Goal: Task Accomplishment & Management: Complete application form

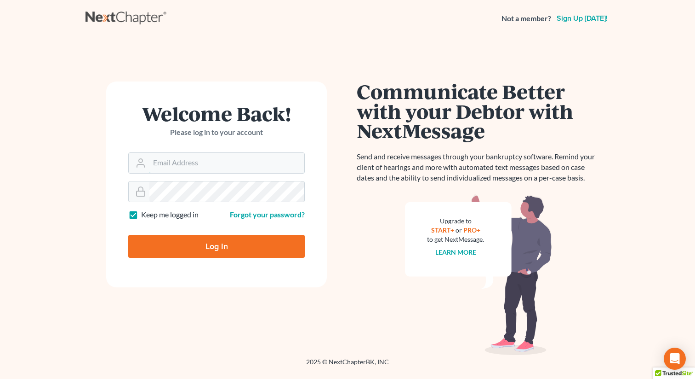
type input "[EMAIL_ADDRESS][DOMAIN_NAME]"
click at [213, 242] on input "Log In" at bounding box center [216, 246] width 177 height 23
type input "Thinking..."
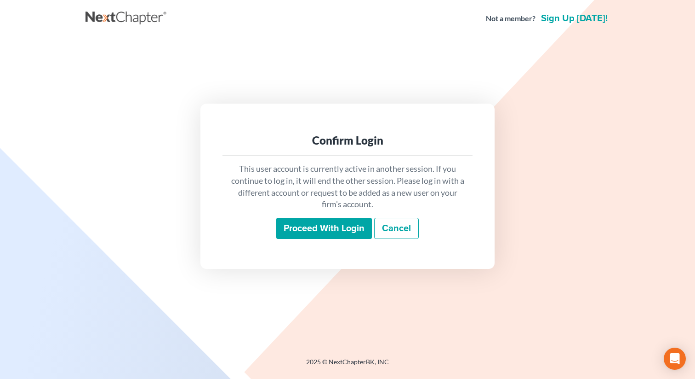
click at [319, 228] on input "Proceed with login" at bounding box center [324, 228] width 96 height 21
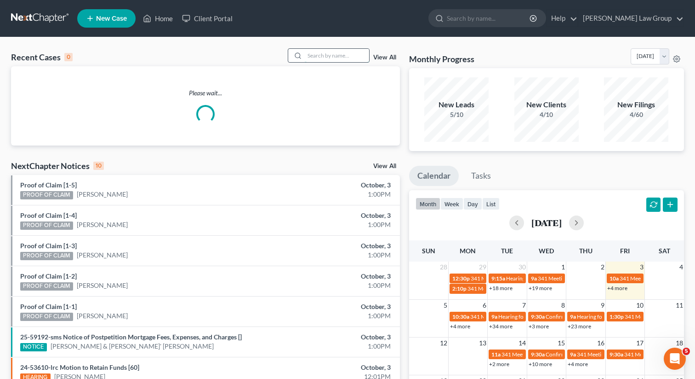
click at [331, 57] on input "search" at bounding box center [337, 55] width 64 height 13
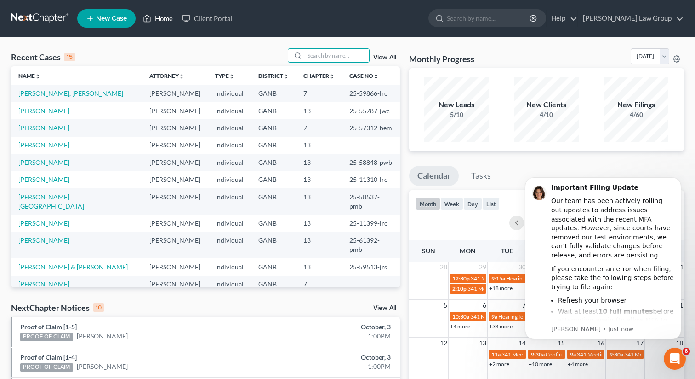
click at [161, 17] on link "Home" at bounding box center [157, 18] width 39 height 17
click at [305, 58] on div at bounding box center [296, 55] width 17 height 13
click at [315, 57] on input "search" at bounding box center [337, 55] width 64 height 13
type input "fig"
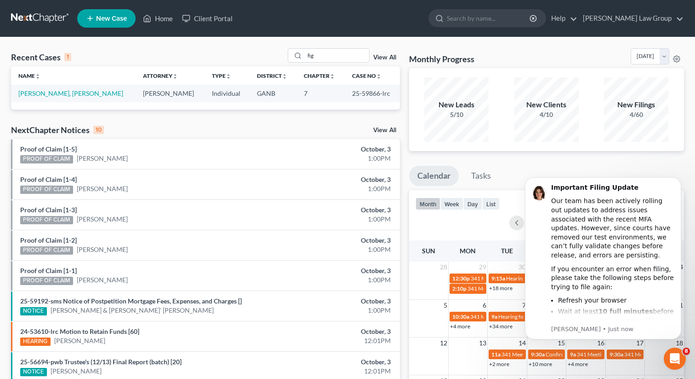
click at [52, 99] on td "Vazquez Figueroa, Joham" at bounding box center [73, 93] width 125 height 17
click at [49, 95] on link "Vazquez Figueroa, Joham" at bounding box center [70, 93] width 105 height 8
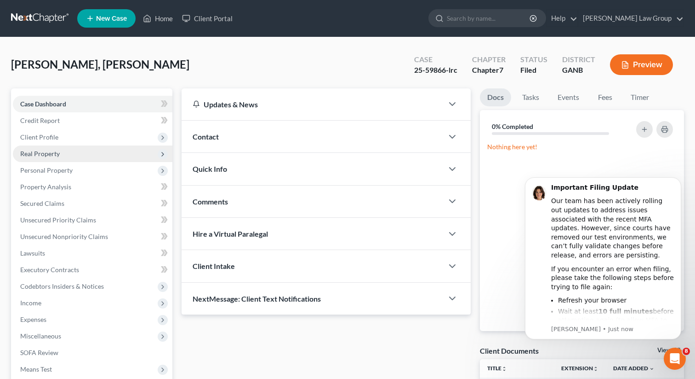
click at [66, 151] on span "Real Property" at bounding box center [93, 153] width 160 height 17
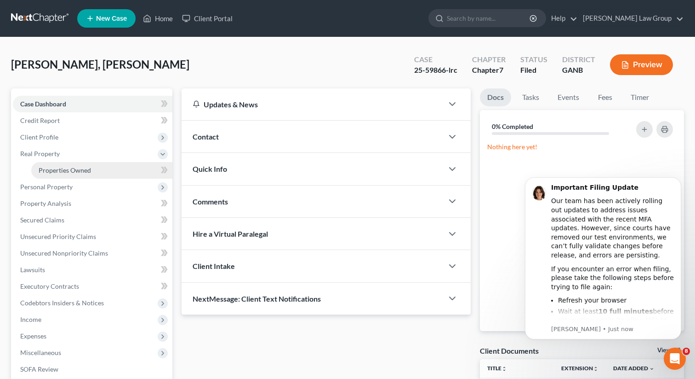
click at [70, 166] on span "Properties Owned" at bounding box center [65, 170] width 52 height 8
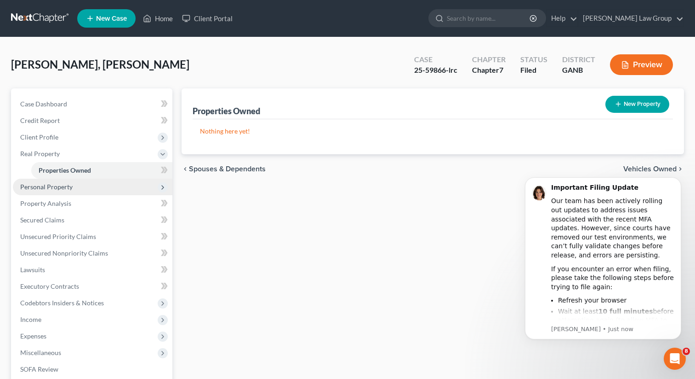
click at [66, 181] on span "Personal Property" at bounding box center [93, 186] width 160 height 17
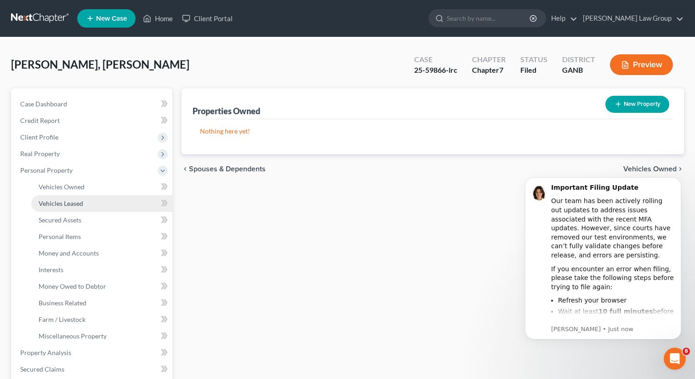
click at [65, 197] on link "Vehicles Leased" at bounding box center [101, 203] width 141 height 17
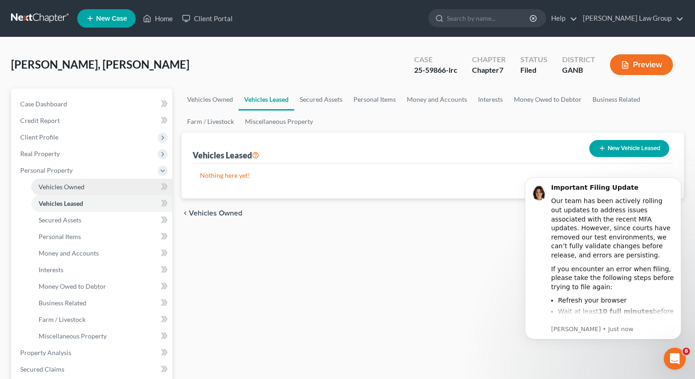
click at [71, 184] on span "Vehicles Owned" at bounding box center [62, 187] width 46 height 8
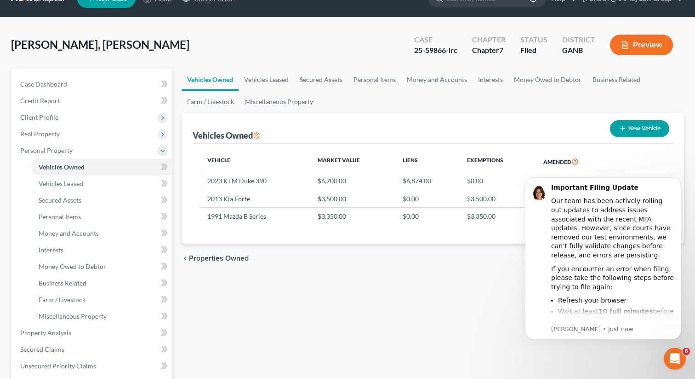
scroll to position [8, 0]
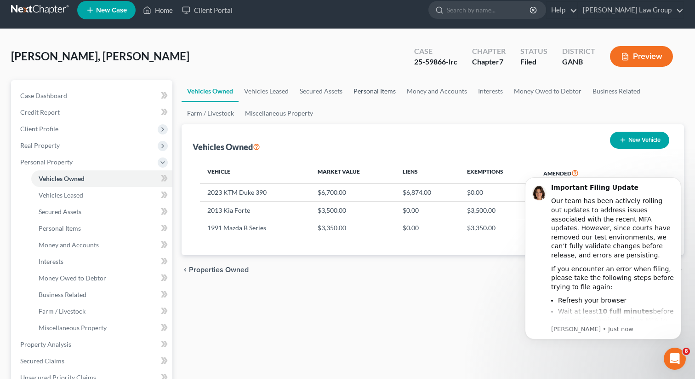
click at [377, 92] on link "Personal Items" at bounding box center [374, 91] width 53 height 22
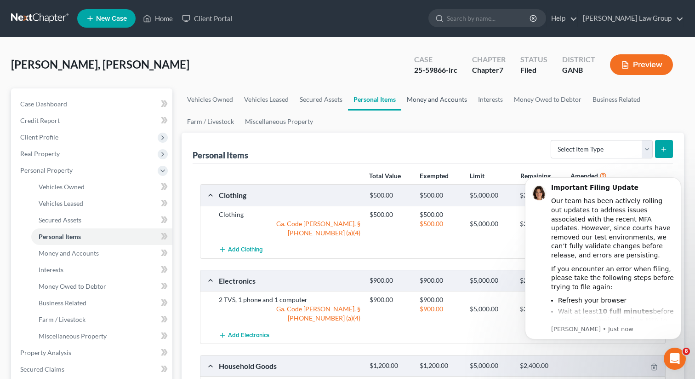
click at [431, 98] on link "Money and Accounts" at bounding box center [437, 99] width 71 height 22
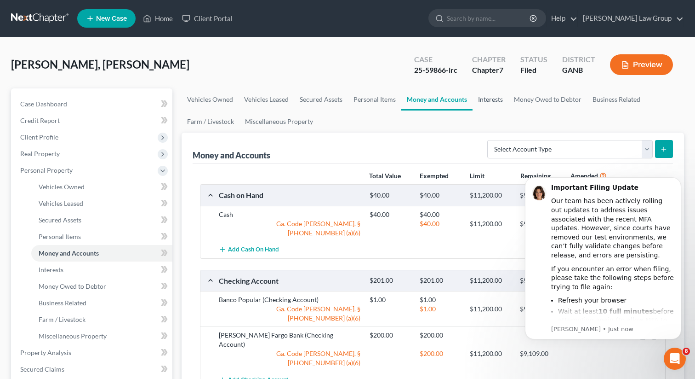
click at [495, 100] on link "Interests" at bounding box center [491, 99] width 36 height 22
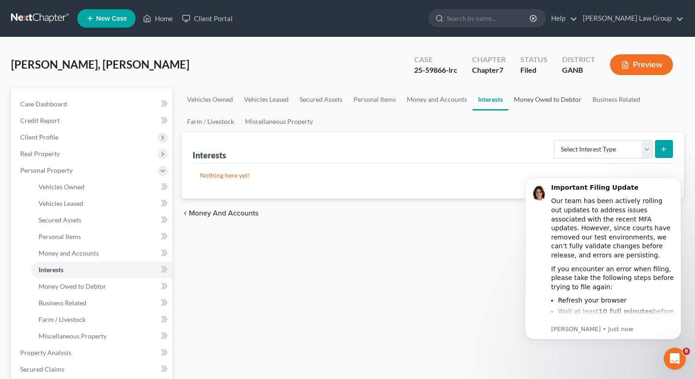
click at [523, 101] on link "Money Owed to Debtor" at bounding box center [548, 99] width 79 height 22
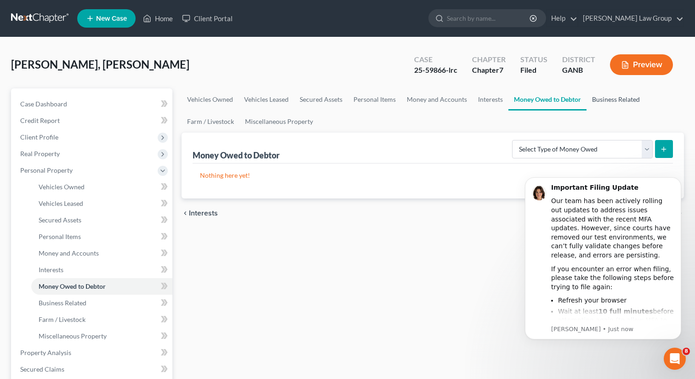
click at [592, 98] on link "Business Related" at bounding box center [616, 99] width 59 height 22
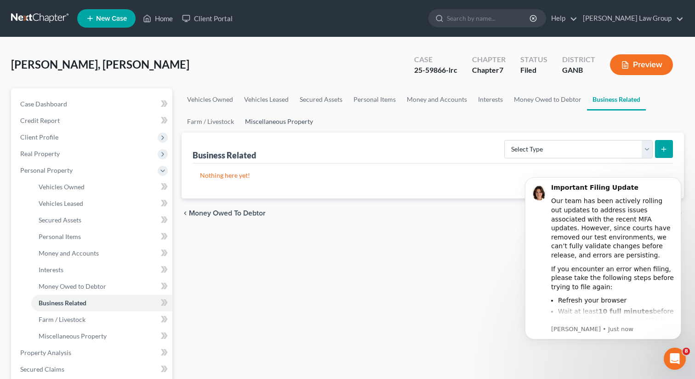
click at [280, 119] on link "Miscellaneous Property" at bounding box center [279, 121] width 79 height 22
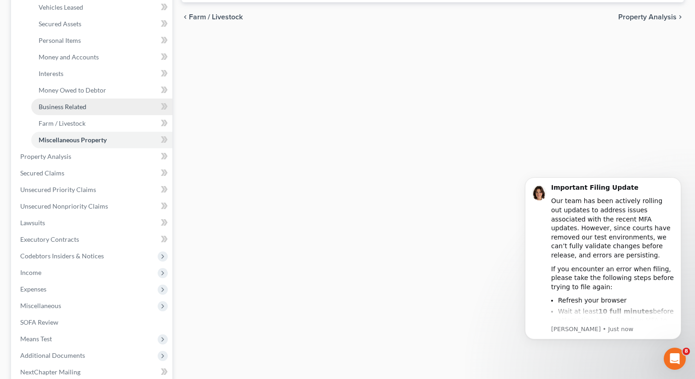
scroll to position [239, 0]
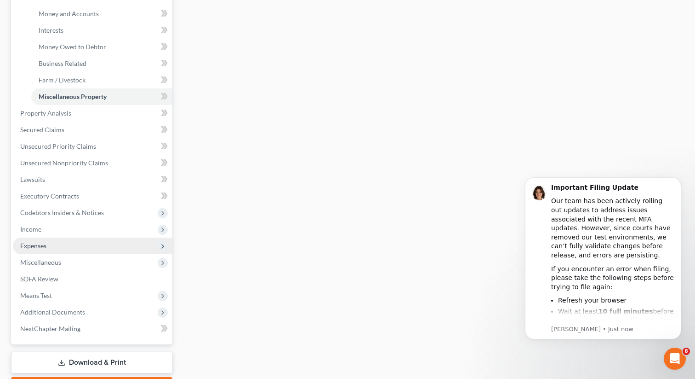
click at [46, 244] on span "Expenses" at bounding box center [93, 245] width 160 height 17
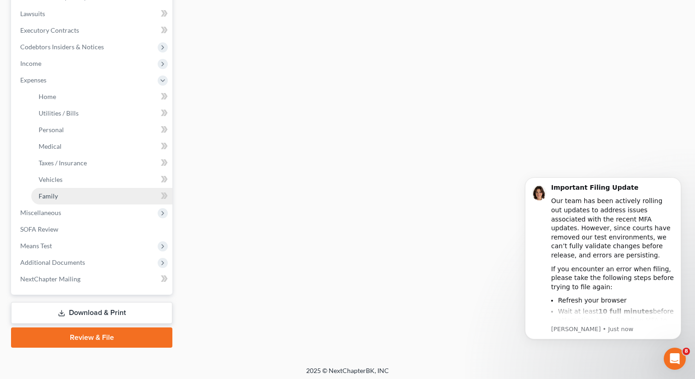
click at [53, 195] on span "Family" at bounding box center [48, 196] width 19 height 8
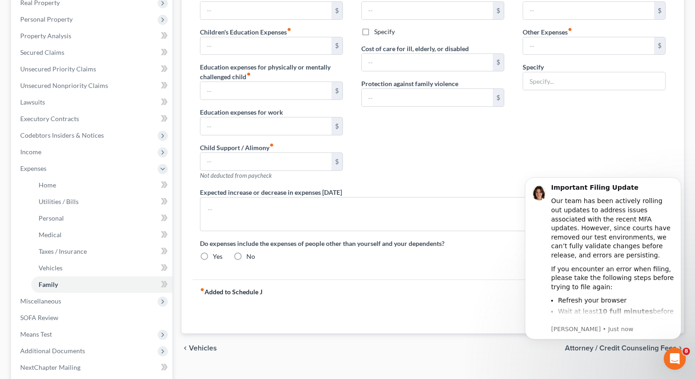
type input "0.00"
type input "533.00"
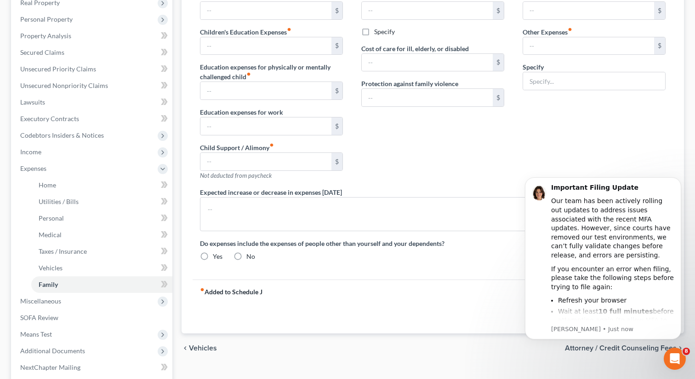
type input "0.00"
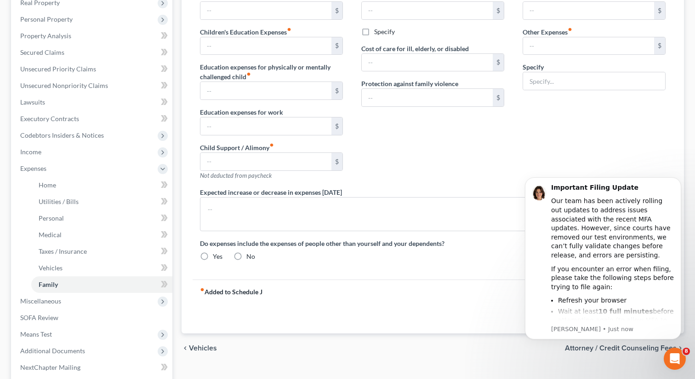
radio input "true"
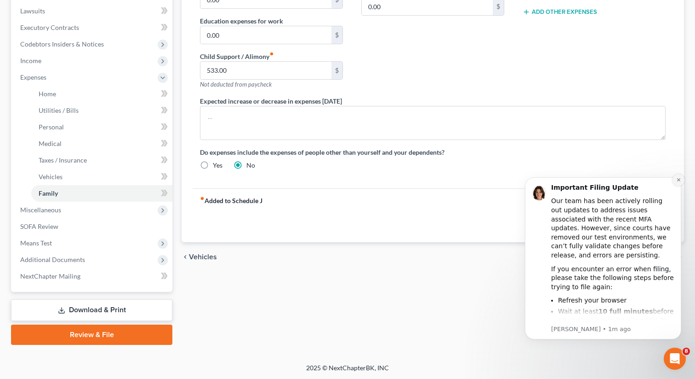
click at [680, 181] on icon "Dismiss notification" at bounding box center [678, 179] width 3 height 3
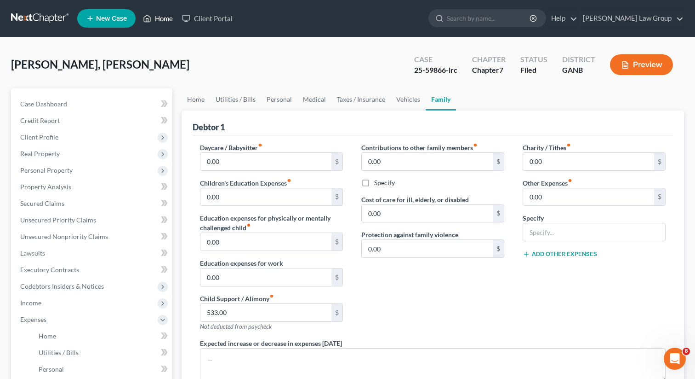
click at [167, 16] on link "Home" at bounding box center [157, 18] width 39 height 17
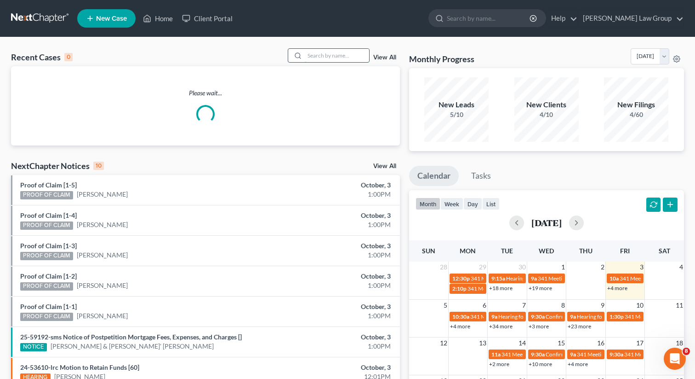
click at [337, 55] on input "search" at bounding box center [337, 55] width 64 height 13
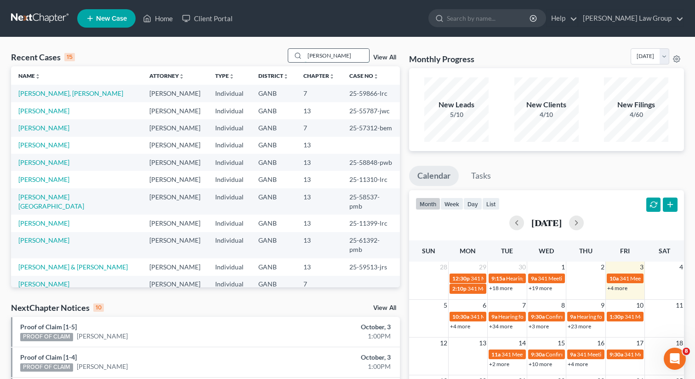
type input "smith"
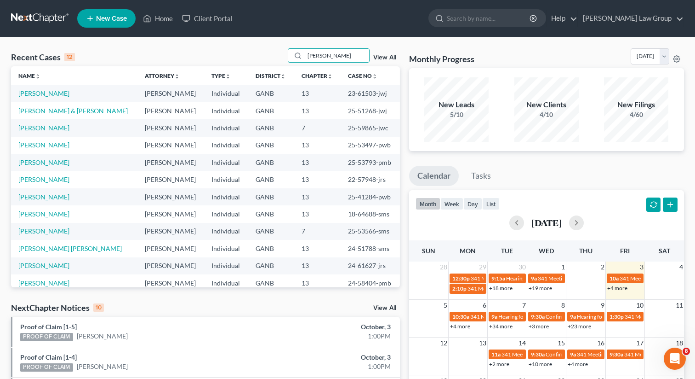
click at [47, 129] on link "Smith, Tytana" at bounding box center [43, 128] width 51 height 8
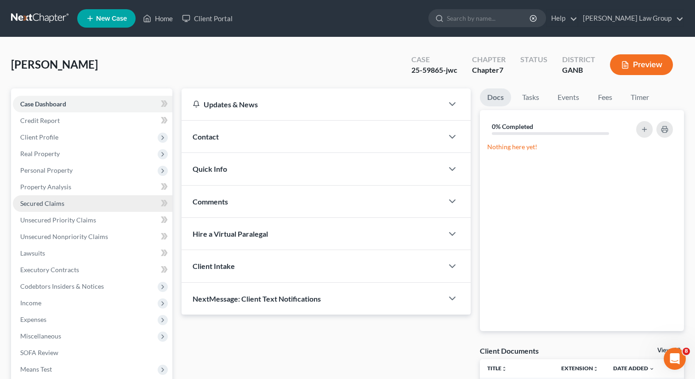
click at [46, 205] on span "Secured Claims" at bounding box center [42, 203] width 44 height 8
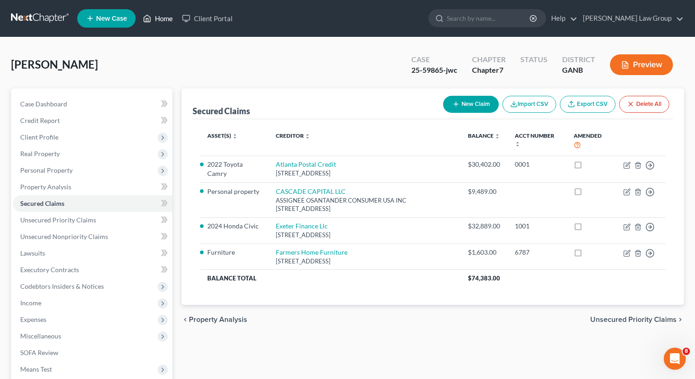
click at [170, 25] on link "Home" at bounding box center [157, 18] width 39 height 17
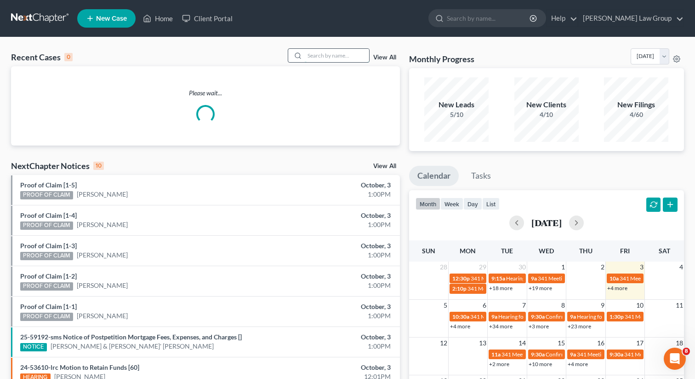
click at [310, 56] on input "search" at bounding box center [337, 55] width 64 height 13
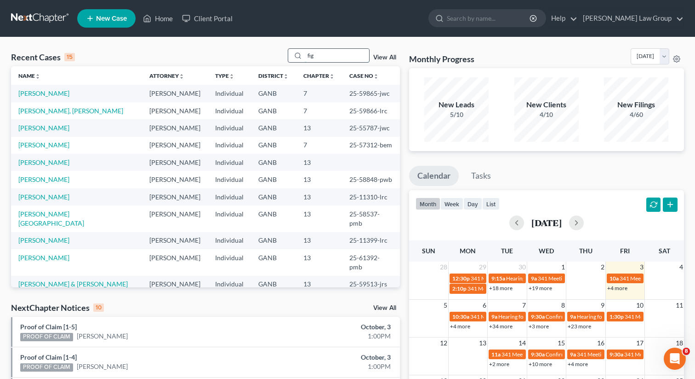
type input "fig"
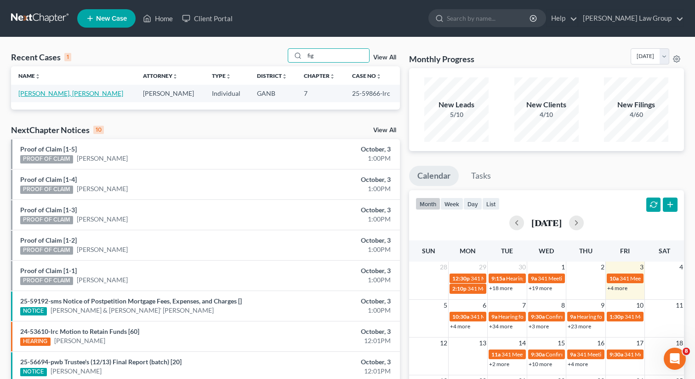
click at [50, 95] on link "Vazquez Figueroa, Joham" at bounding box center [70, 93] width 105 height 8
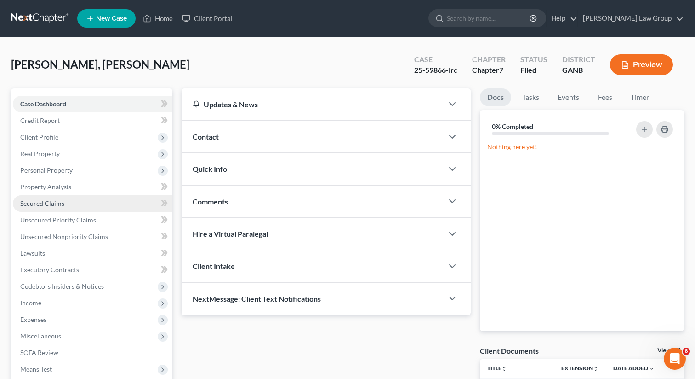
click at [47, 203] on span "Secured Claims" at bounding box center [42, 203] width 44 height 8
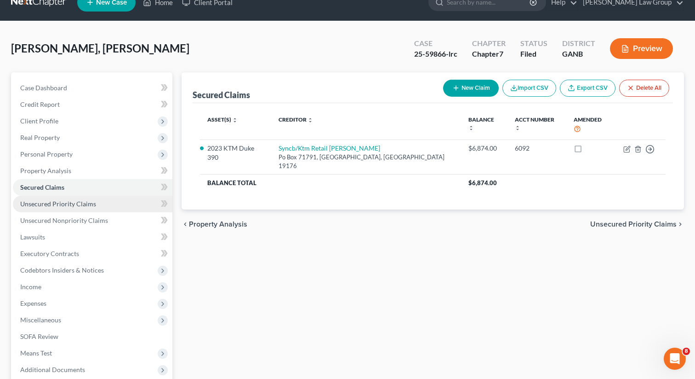
click at [66, 205] on span "Unsecured Priority Claims" at bounding box center [58, 204] width 76 height 8
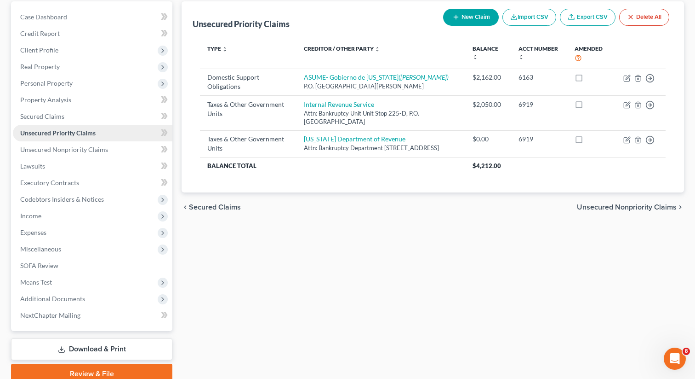
scroll to position [99, 0]
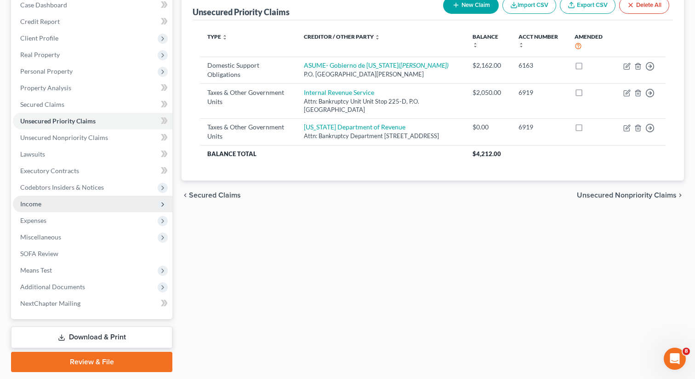
click at [44, 204] on span "Income" at bounding box center [93, 203] width 160 height 17
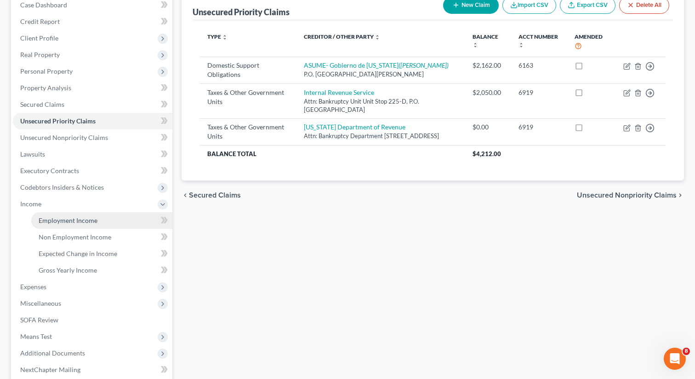
click at [48, 218] on span "Employment Income" at bounding box center [68, 220] width 59 height 8
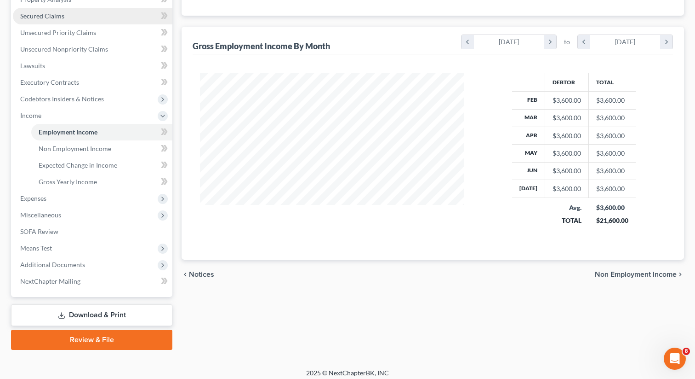
scroll to position [192, 0]
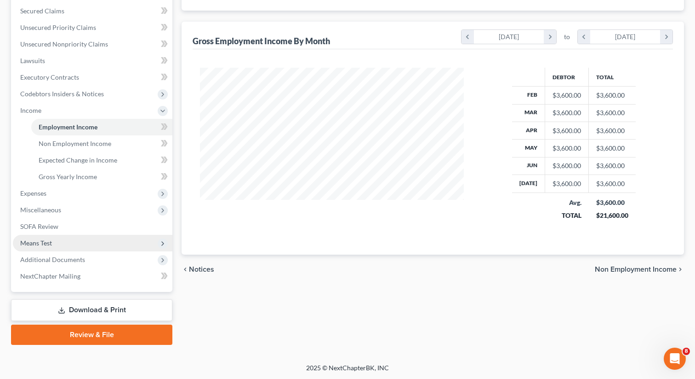
click at [44, 249] on span "Means Test" at bounding box center [93, 243] width 160 height 17
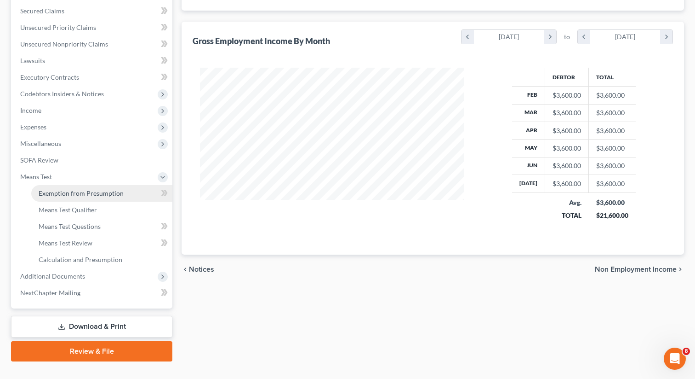
click at [56, 195] on span "Exemption from Presumption" at bounding box center [81, 193] width 85 height 8
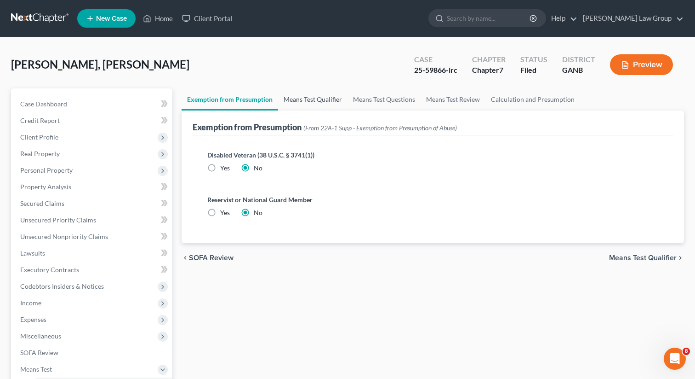
click at [330, 97] on link "Means Test Qualifier" at bounding box center [312, 99] width 69 height 22
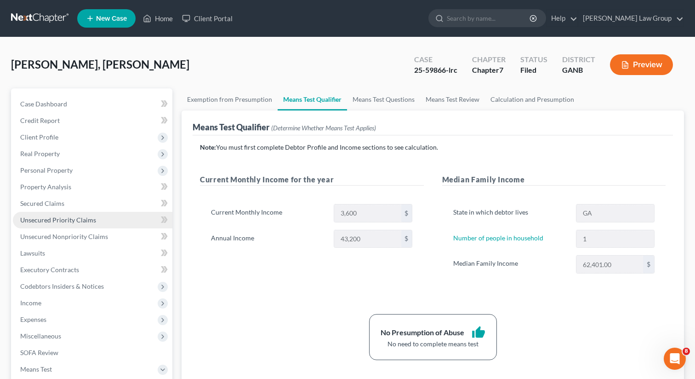
click at [59, 221] on span "Unsecured Priority Claims" at bounding box center [58, 220] width 76 height 8
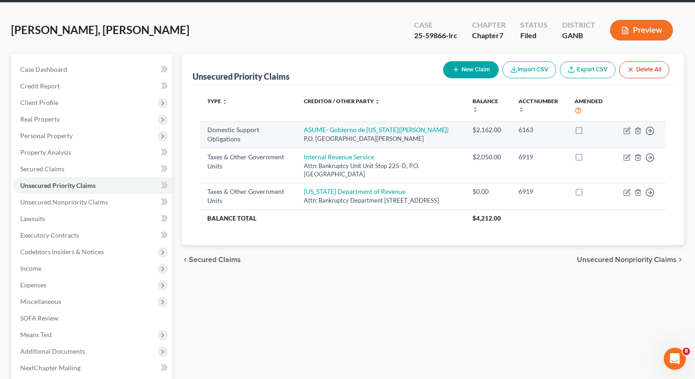
scroll to position [27, 0]
